Goal: Information Seeking & Learning: Learn about a topic

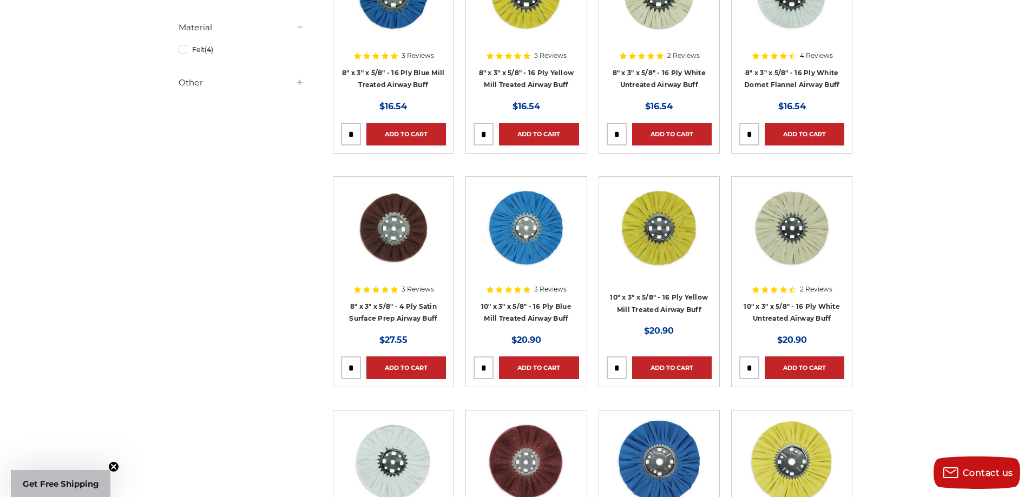
scroll to position [757, 0]
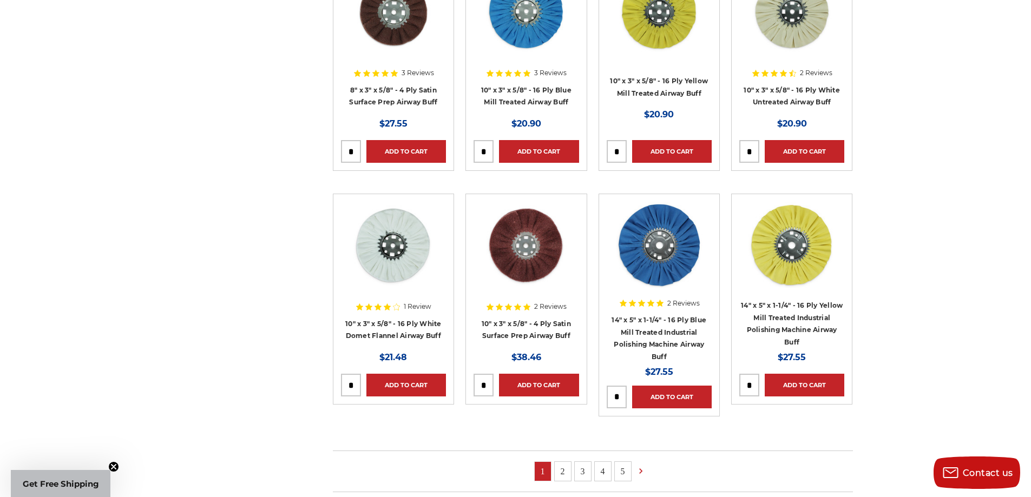
click at [537, 260] on img at bounding box center [526, 245] width 87 height 87
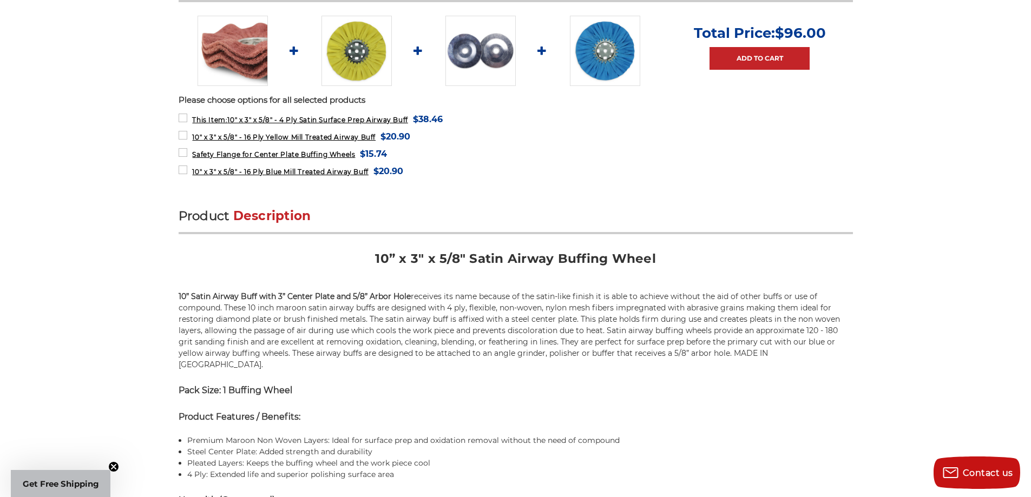
scroll to position [469, 0]
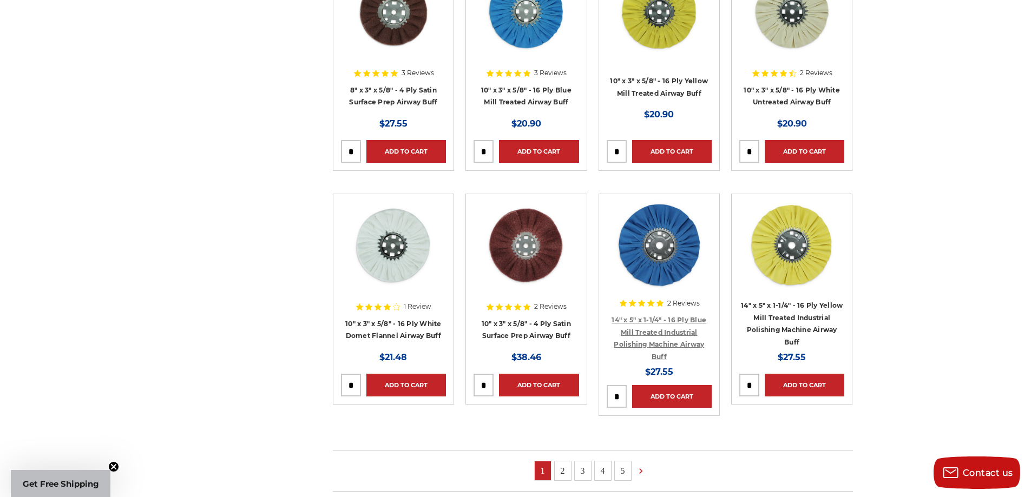
click at [675, 340] on link "14" x 5" x 1-1/4" - 16 Ply Blue Mill Treated Industrial Polishing Machine Airwa…" at bounding box center [658, 338] width 95 height 45
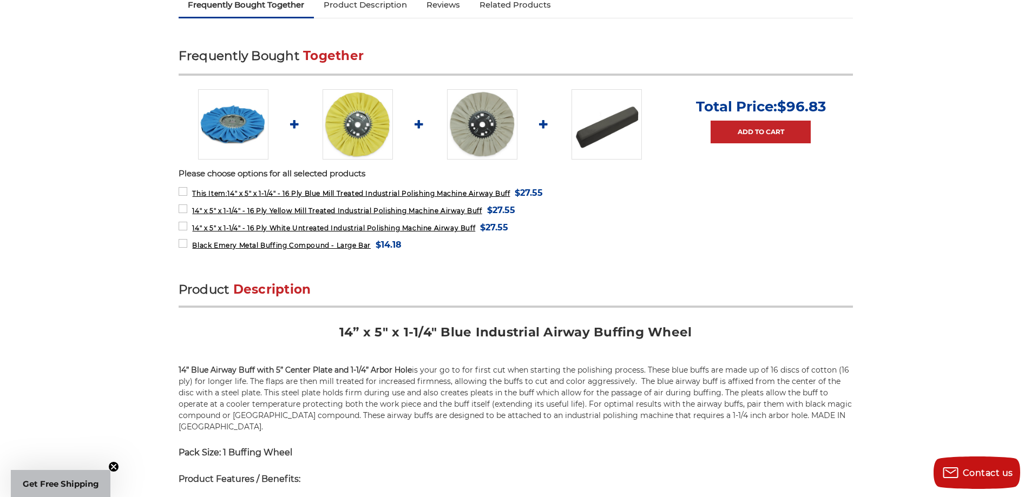
scroll to position [469, 0]
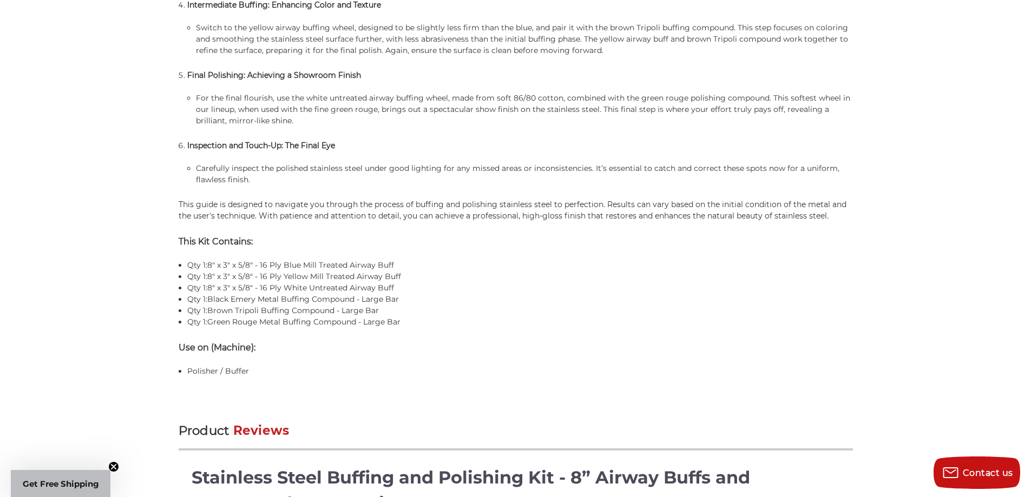
scroll to position [1190, 0]
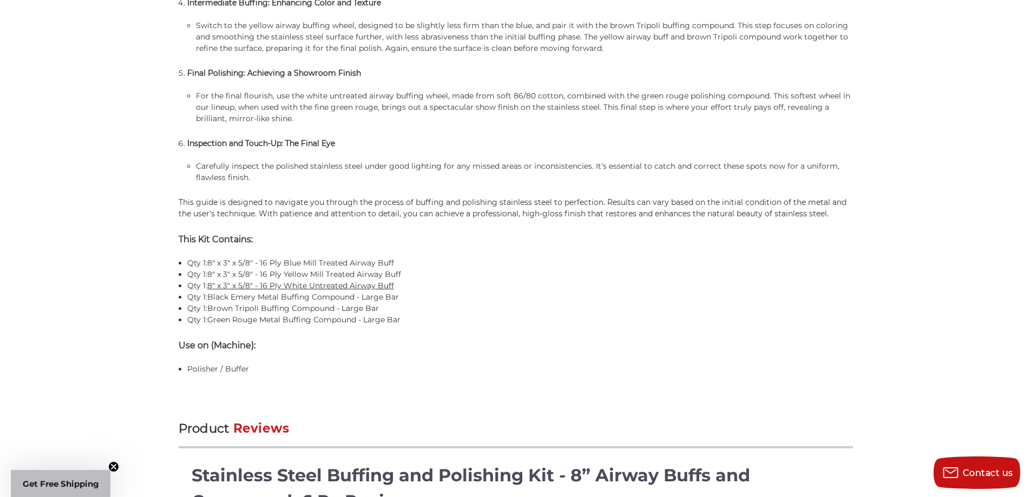
click at [344, 286] on link "8" x 3" x 5/8" - 16 Ply White Untreated Airway Buff" at bounding box center [300, 286] width 187 height 10
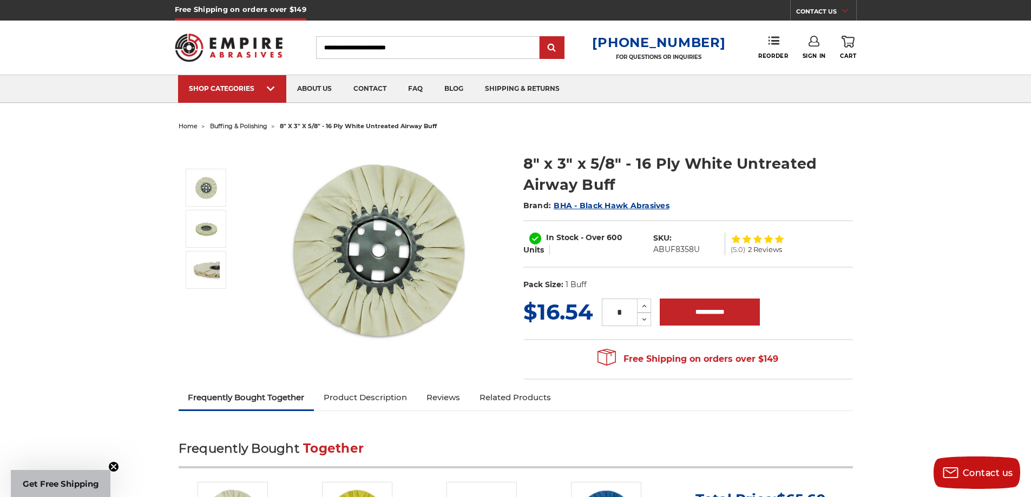
click at [775, 249] on span "2 Reviews" at bounding box center [765, 249] width 34 height 7
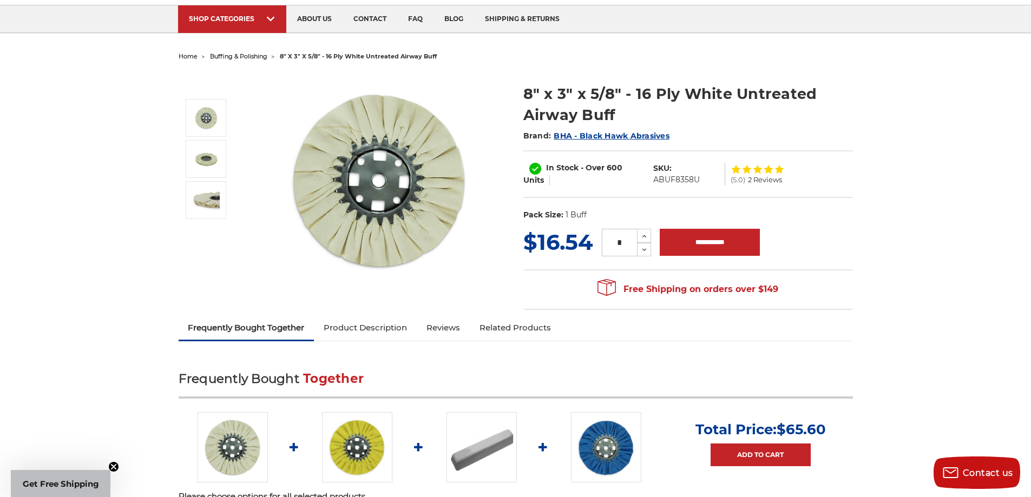
scroll to position [69, 0]
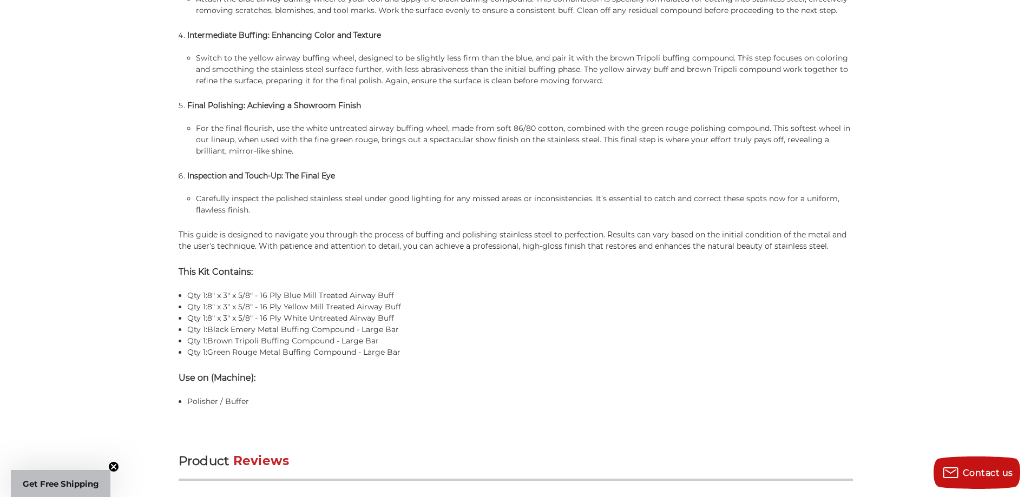
scroll to position [1158, 0]
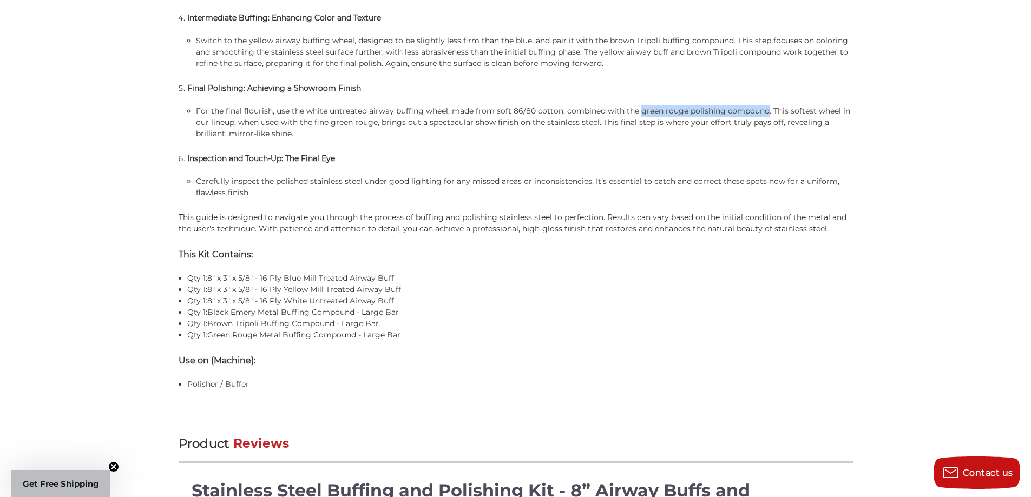
drag, startPoint x: 764, startPoint y: 111, endPoint x: 640, endPoint y: 114, distance: 124.4
click at [640, 114] on li "For the final flourish, use the white untreated airway buffing wheel, made from…" at bounding box center [524, 122] width 656 height 34
copy li "green rouge polishing compound"
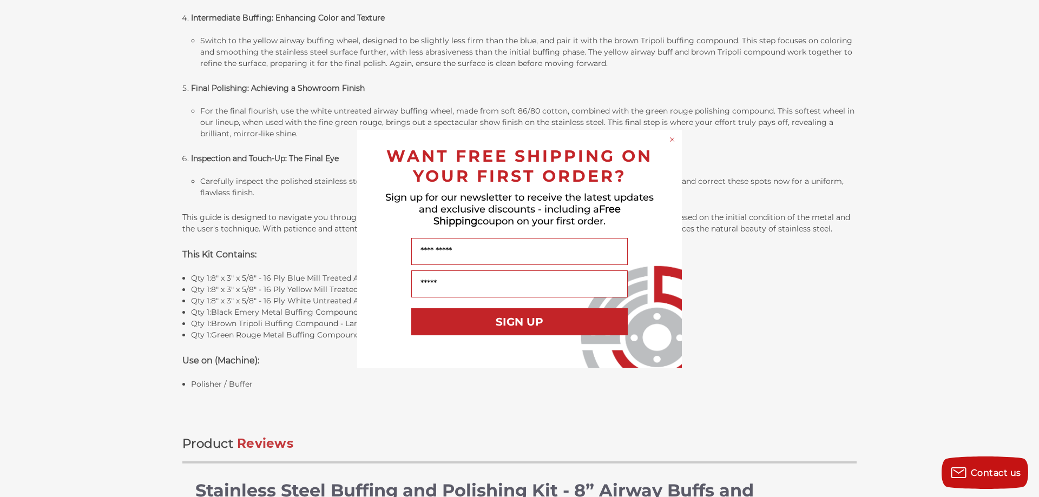
click at [671, 140] on circle "Close dialog" at bounding box center [672, 139] width 10 height 10
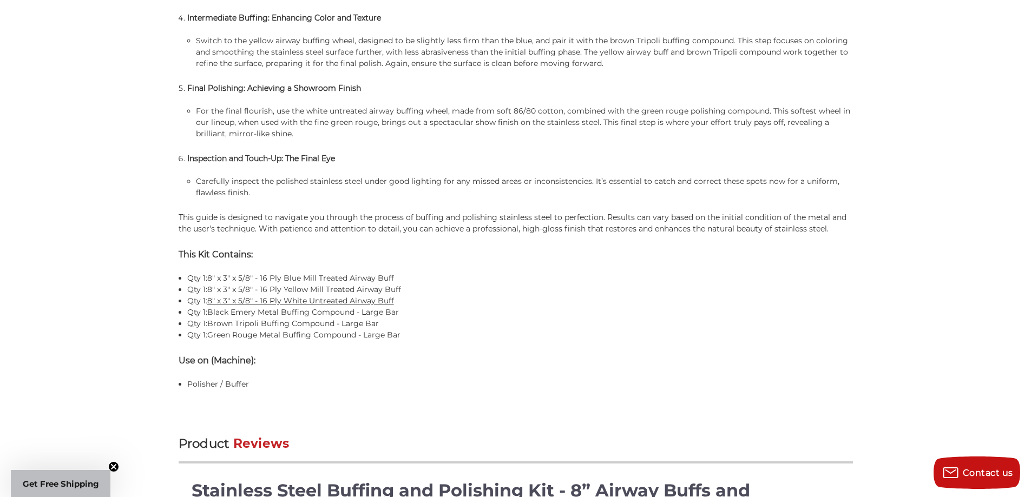
click at [342, 301] on link "8" x 3" x 5/8" - 16 Ply White Untreated Airway Buff" at bounding box center [300, 301] width 187 height 10
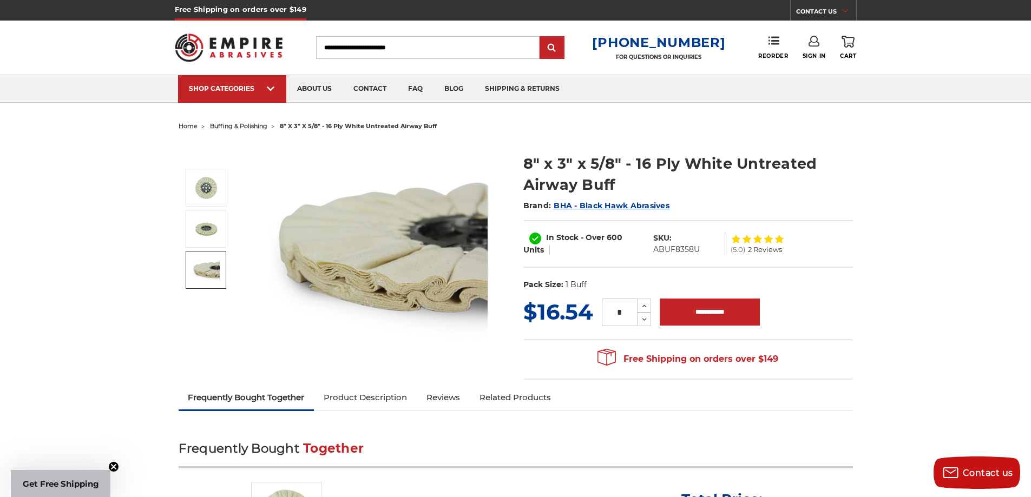
click at [215, 269] on img at bounding box center [206, 269] width 27 height 27
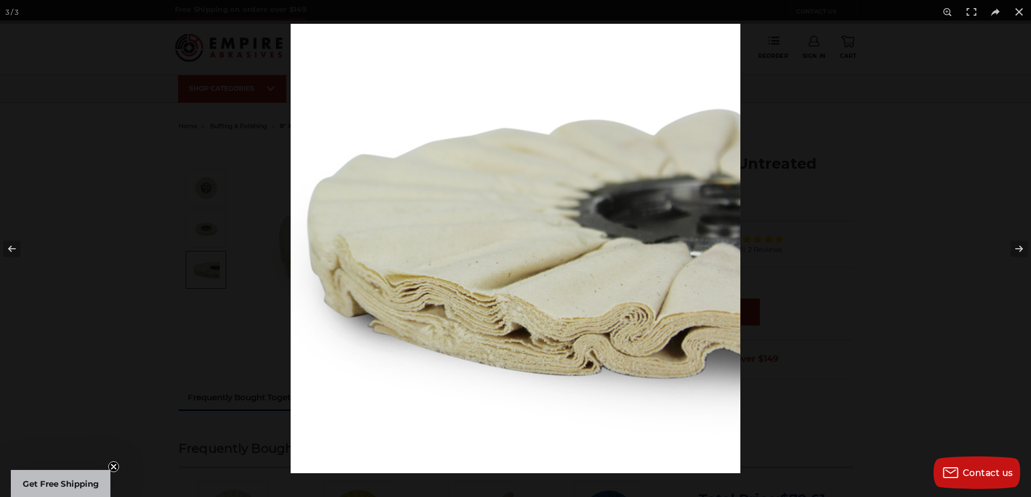
click at [210, 240] on div at bounding box center [515, 248] width 1031 height 497
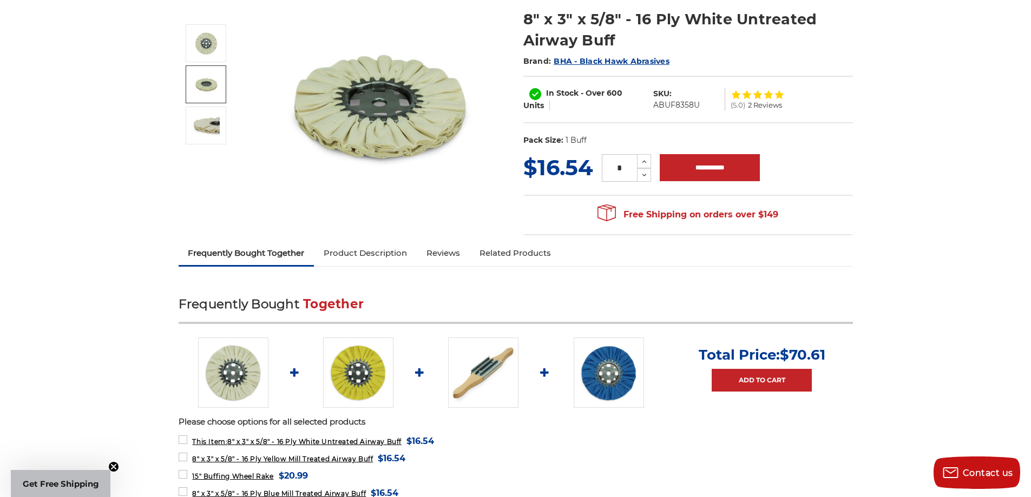
click at [365, 248] on link "Product Description" at bounding box center [365, 253] width 103 height 24
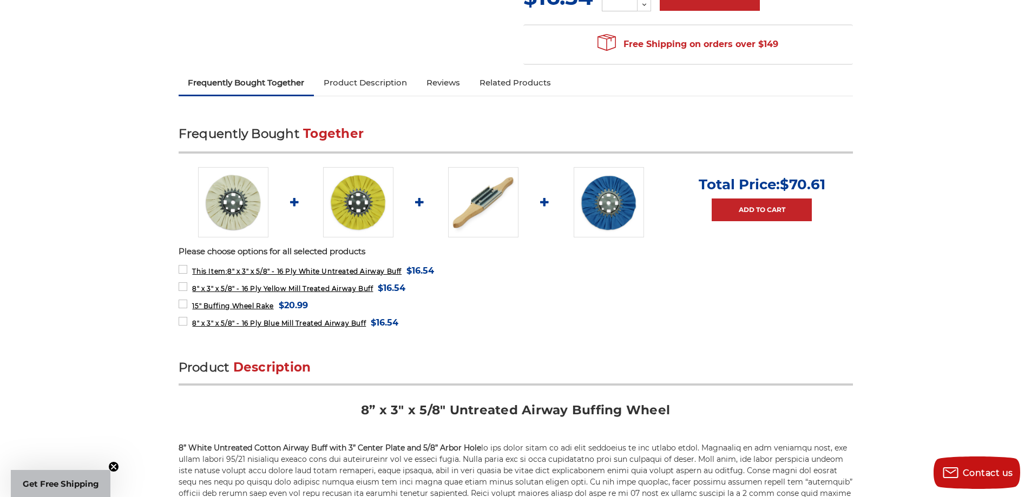
scroll to position [302, 0]
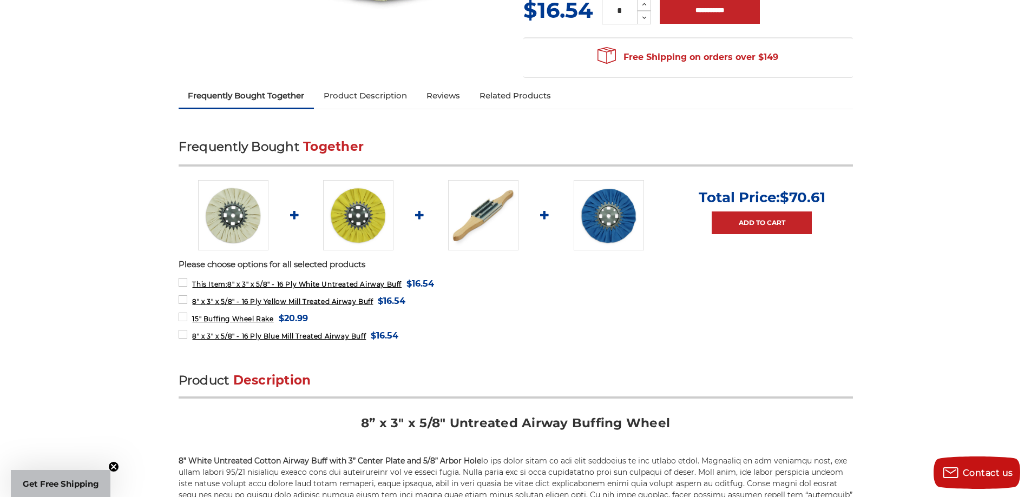
click at [507, 222] on img at bounding box center [483, 215] width 70 height 70
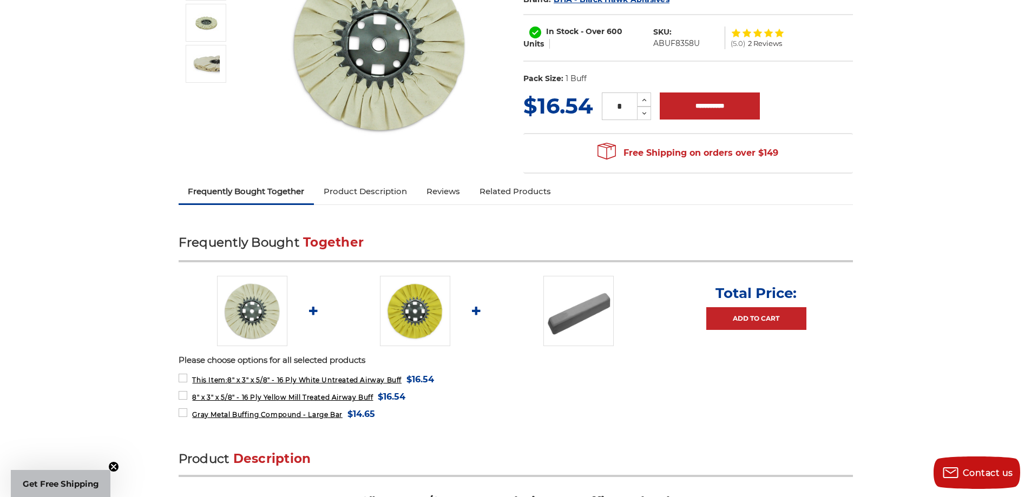
scroll to position [85, 0]
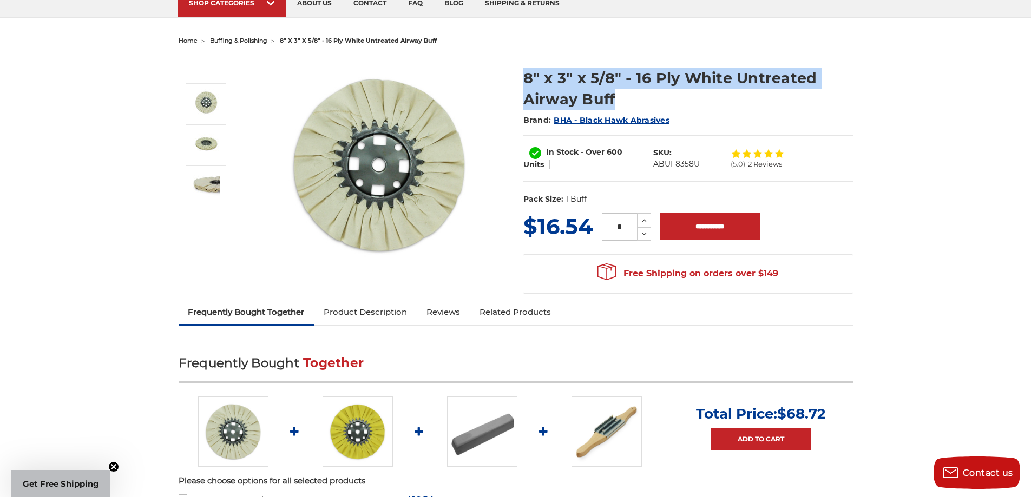
drag, startPoint x: 624, startPoint y: 99, endPoint x: 498, endPoint y: 74, distance: 128.6
click at [498, 74] on div "8" x 3" x 5/8" - 16 Ply White Untreated Airway Buff Brand: BHA - Black Hawk Abr…" at bounding box center [515, 175] width 689 height 252
copy div "8" x 3" x 5/8" - 16 Ply White Untreated Airway Buff"
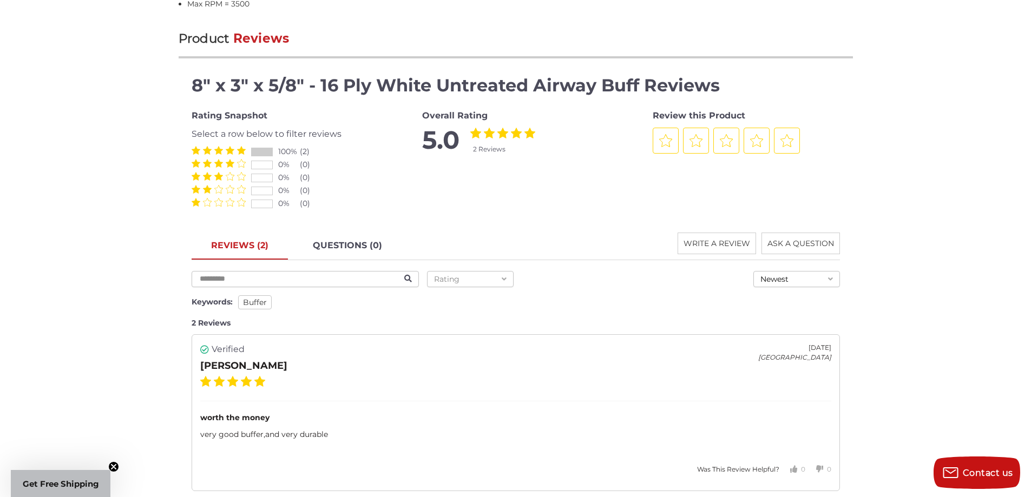
scroll to position [1276, 0]
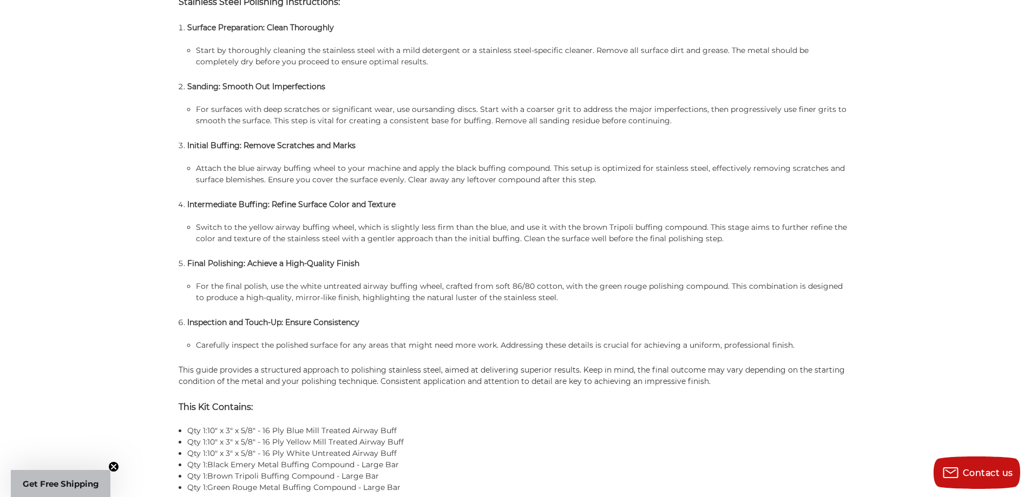
scroll to position [1010, 0]
